Goal: Task Accomplishment & Management: Use online tool/utility

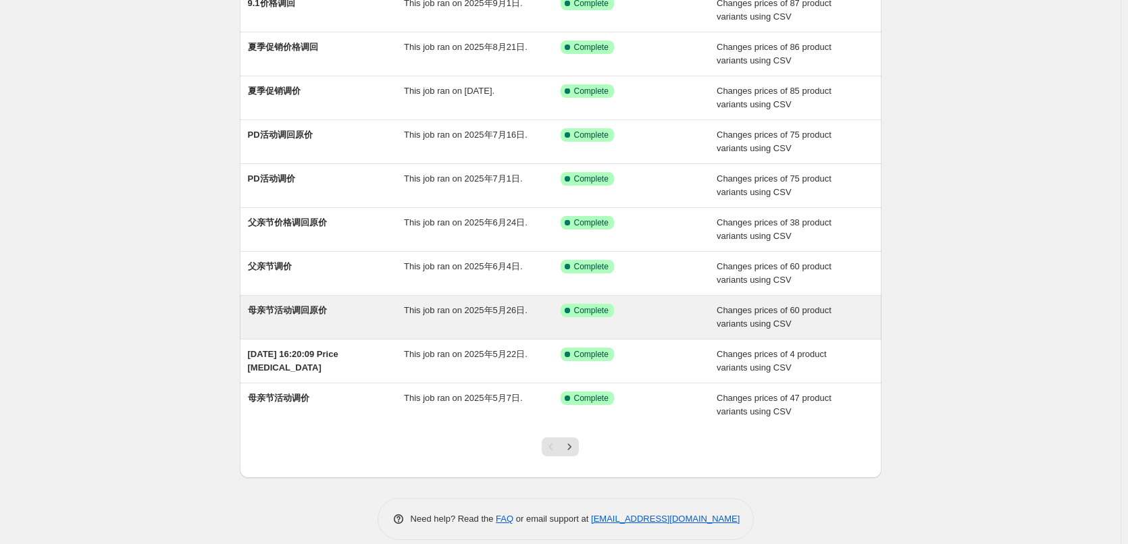
scroll to position [151, 0]
